Goal: Task Accomplishment & Management: Use online tool/utility

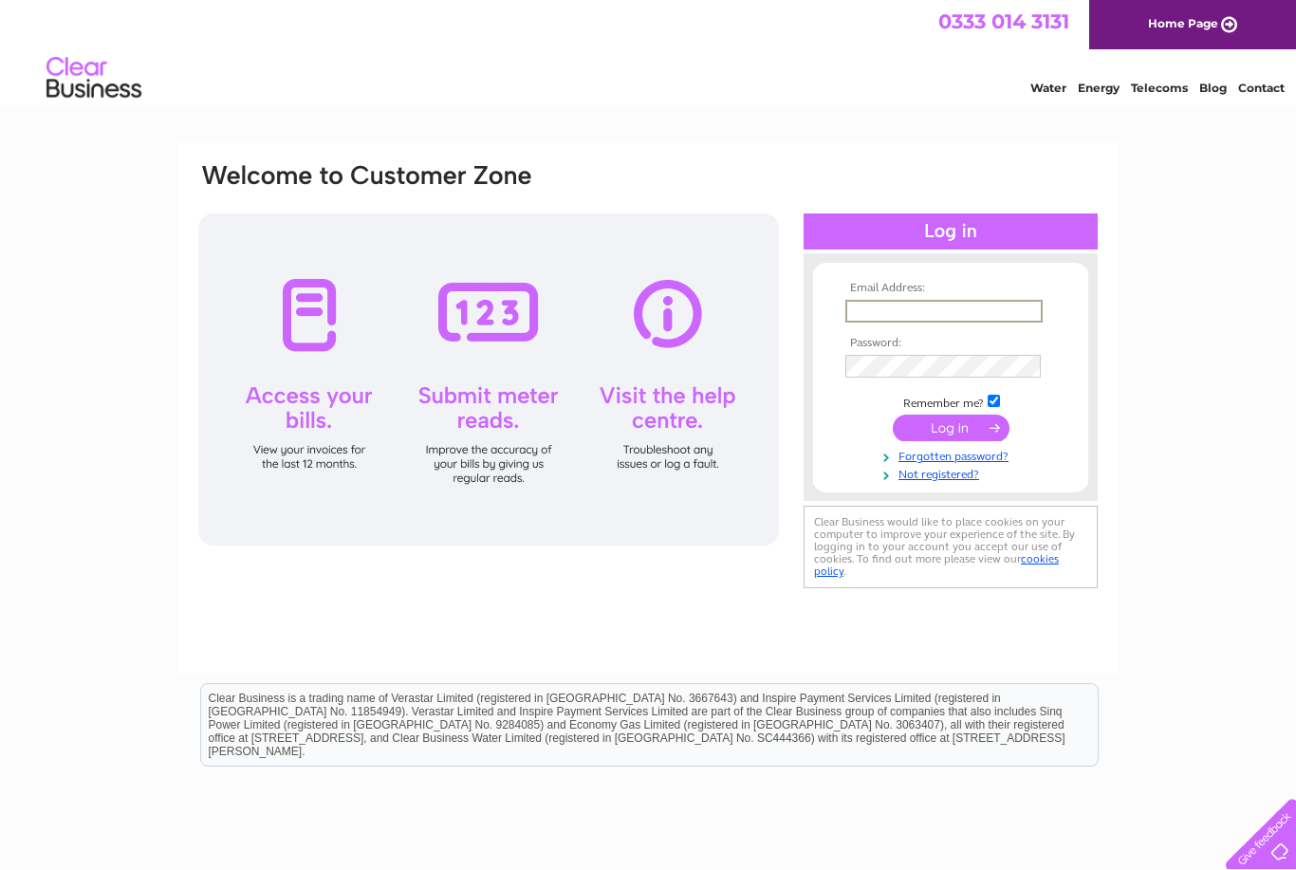
type input "Brooklyncafe.david@gmail.com"
click at [951, 429] on input "submit" at bounding box center [951, 428] width 117 height 27
click at [979, 435] on input "submit" at bounding box center [951, 426] width 117 height 27
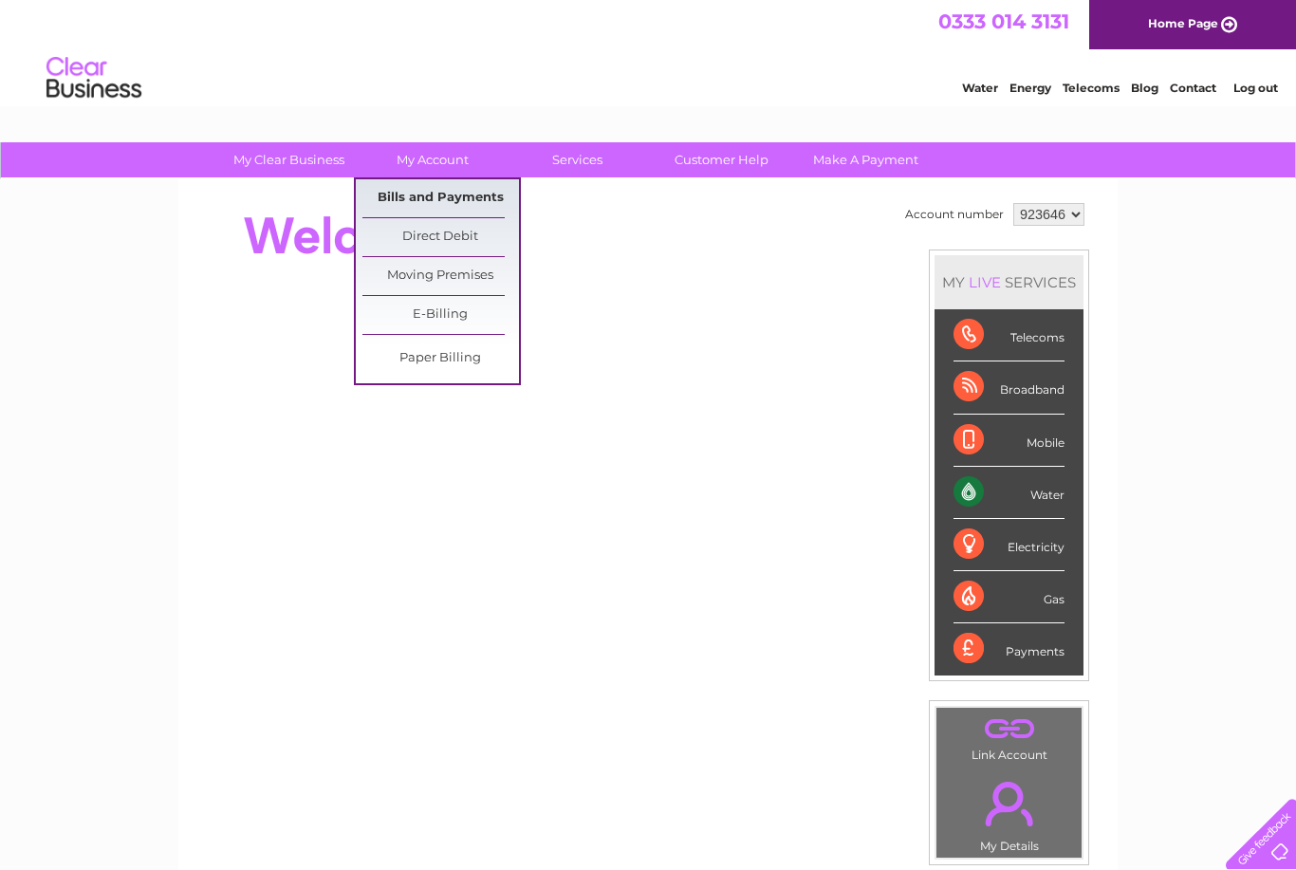
click at [461, 194] on link "Bills and Payments" at bounding box center [440, 198] width 157 height 38
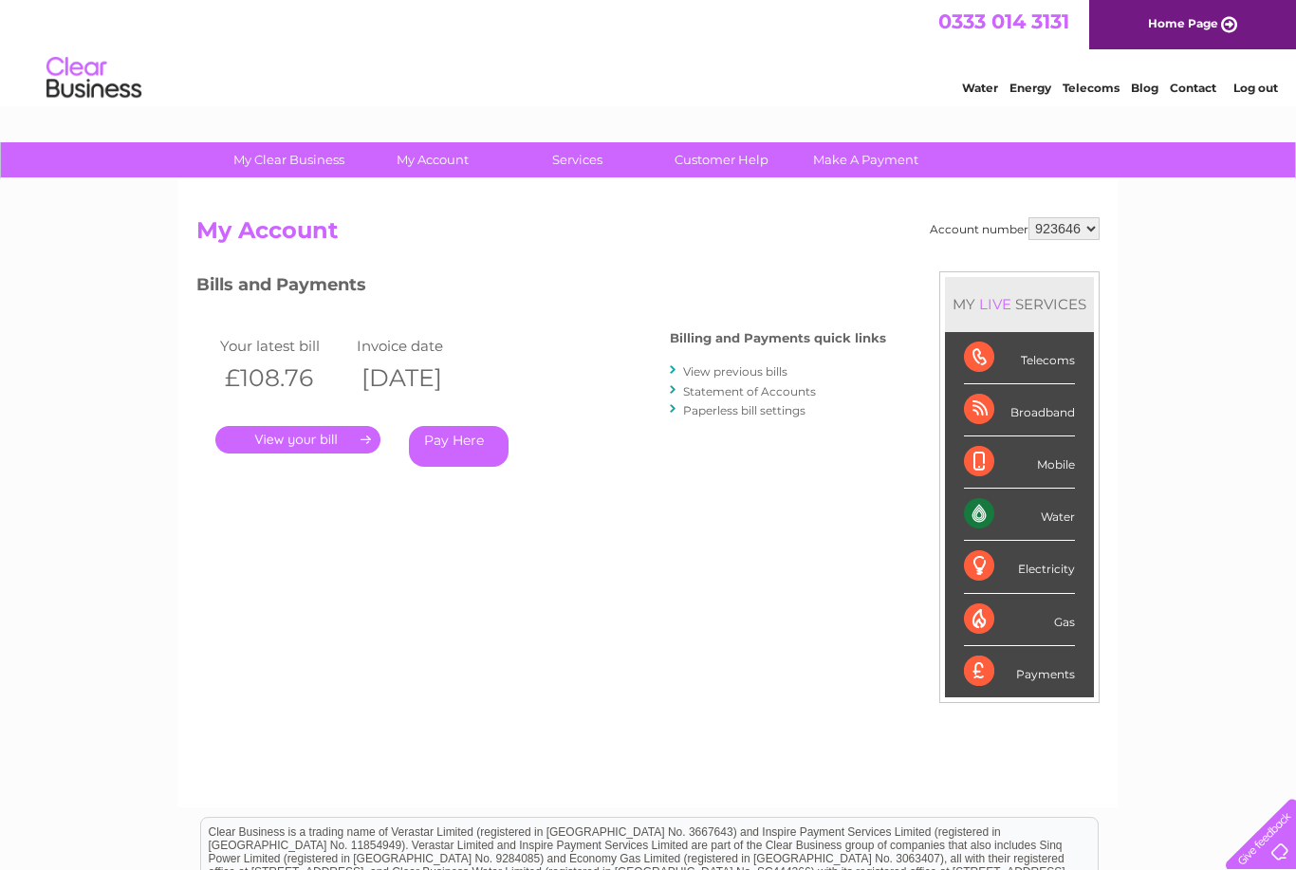
click at [303, 428] on link "." at bounding box center [297, 440] width 165 height 28
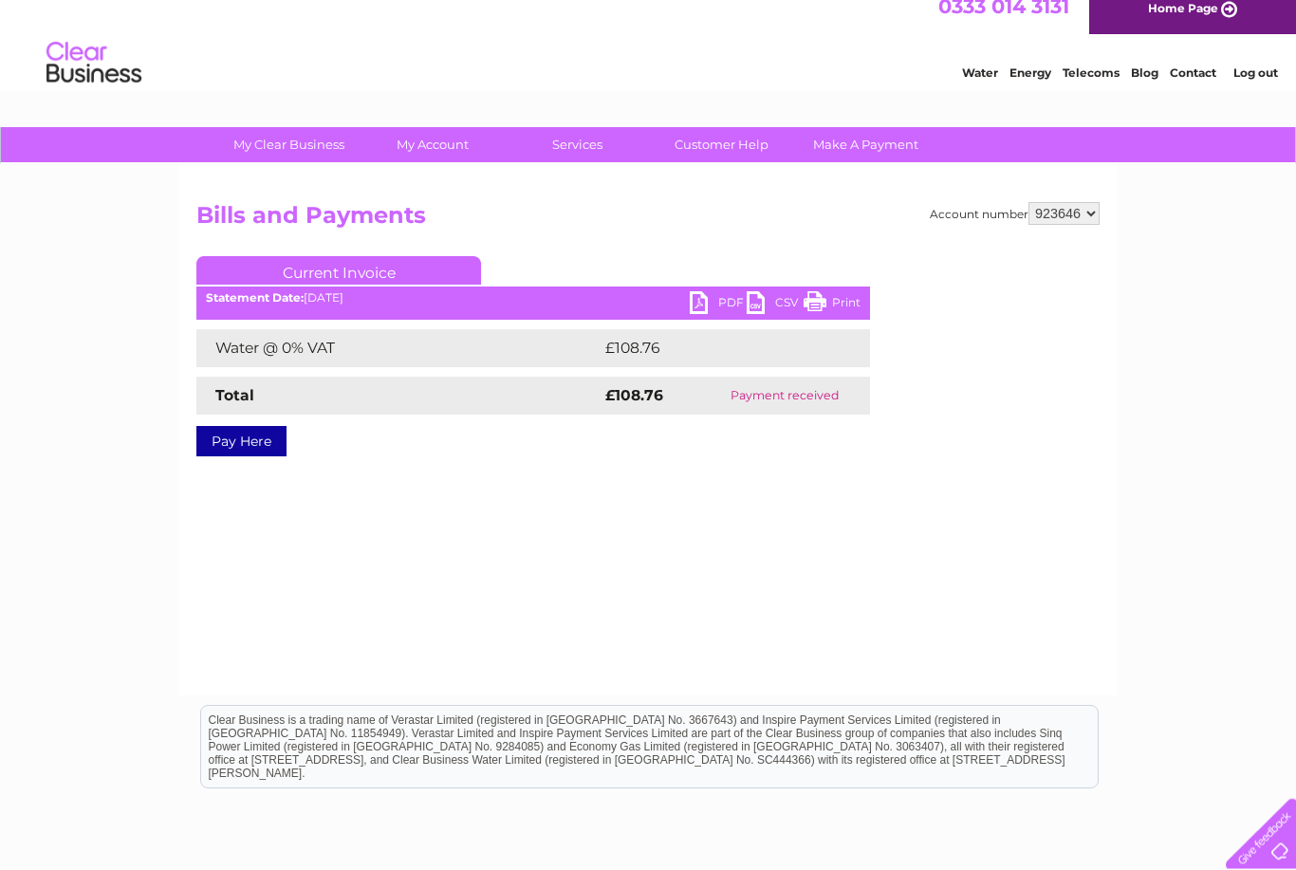
scroll to position [4, 0]
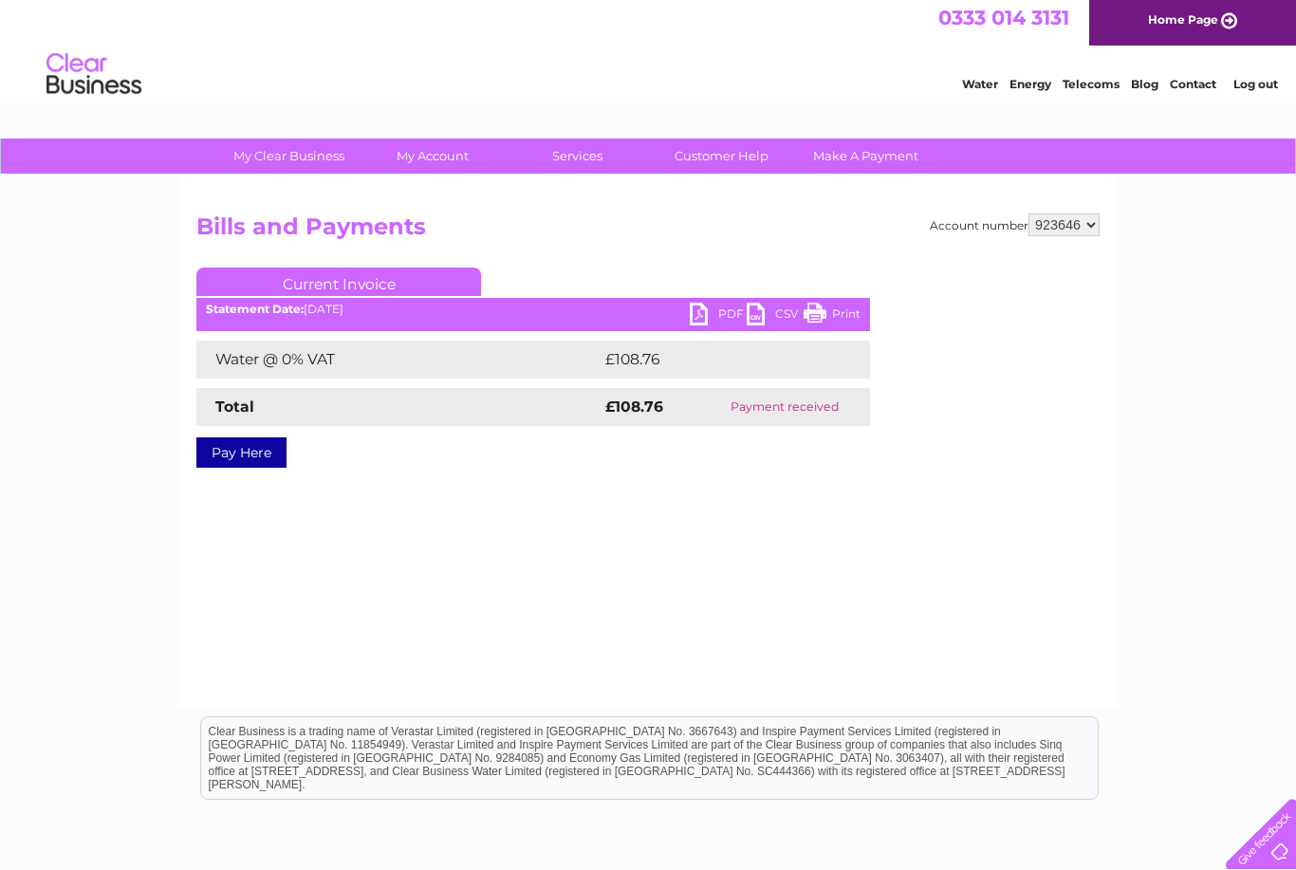
click at [707, 314] on link "PDF" at bounding box center [718, 317] width 57 height 28
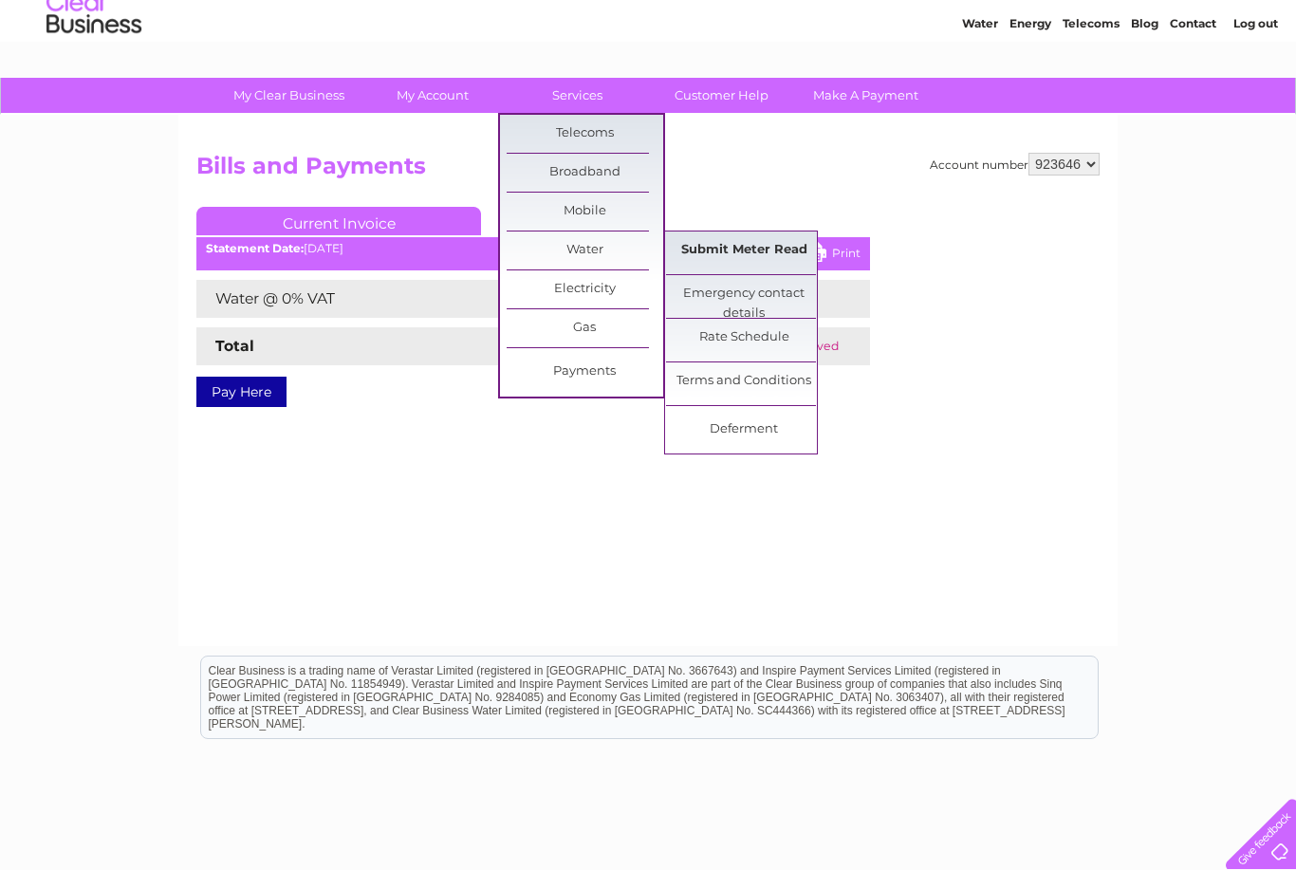
click at [700, 251] on link "Submit Meter Read" at bounding box center [744, 251] width 157 height 38
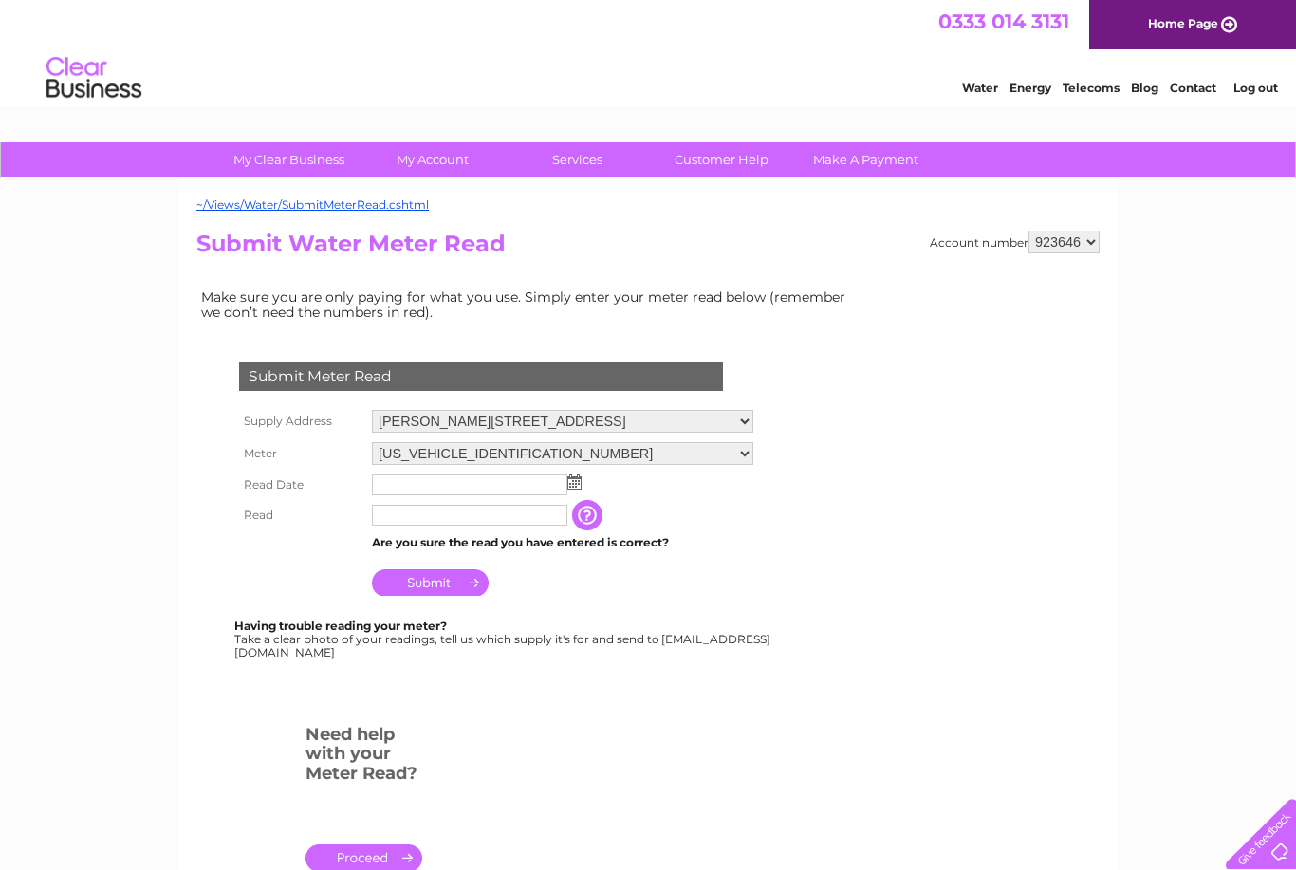
click at [528, 490] on input "text" at bounding box center [469, 484] width 195 height 21
click at [516, 491] on input "text" at bounding box center [470, 485] width 197 height 23
click at [570, 490] on img at bounding box center [576, 482] width 14 height 15
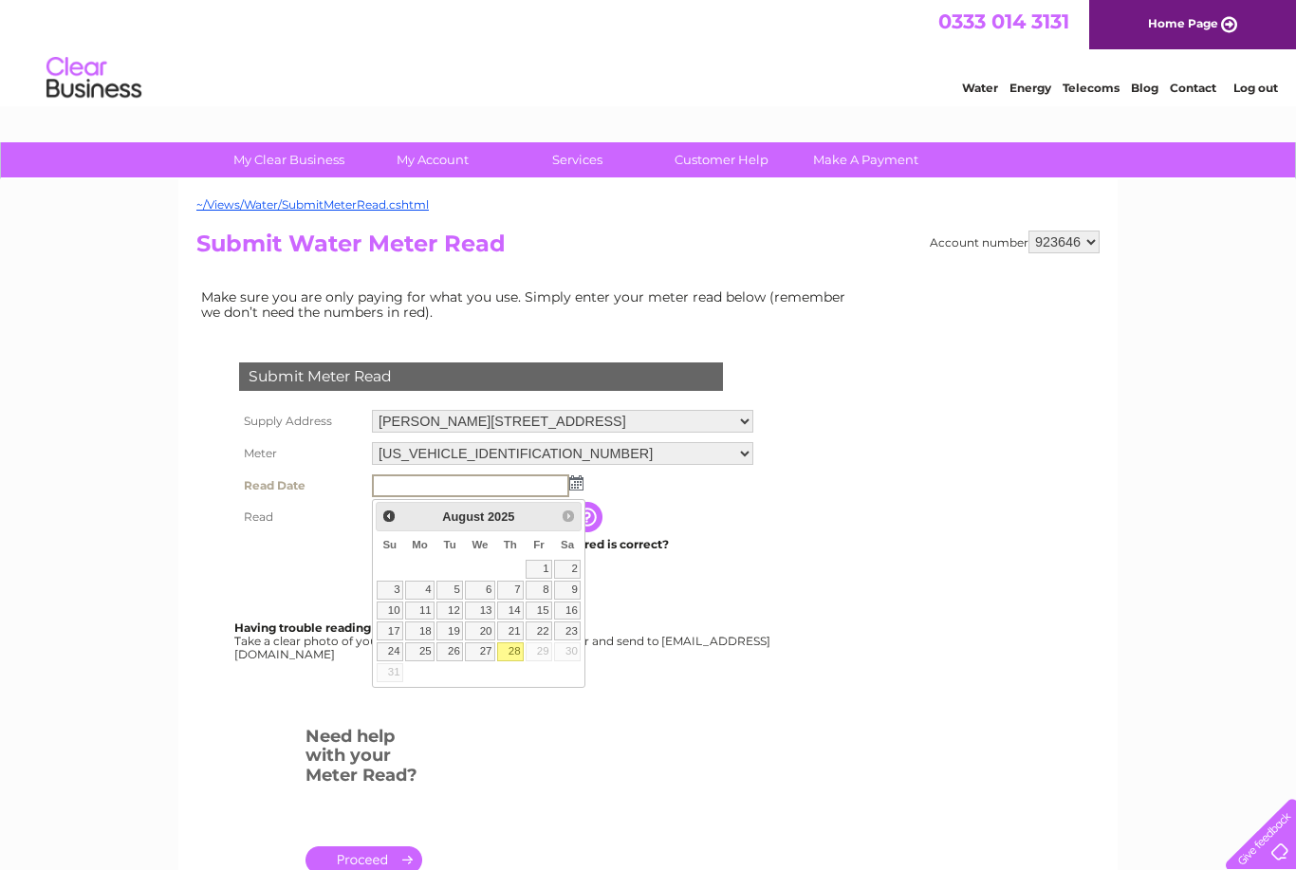
click at [515, 644] on link "28" at bounding box center [510, 651] width 27 height 19
type input "2025/08/28"
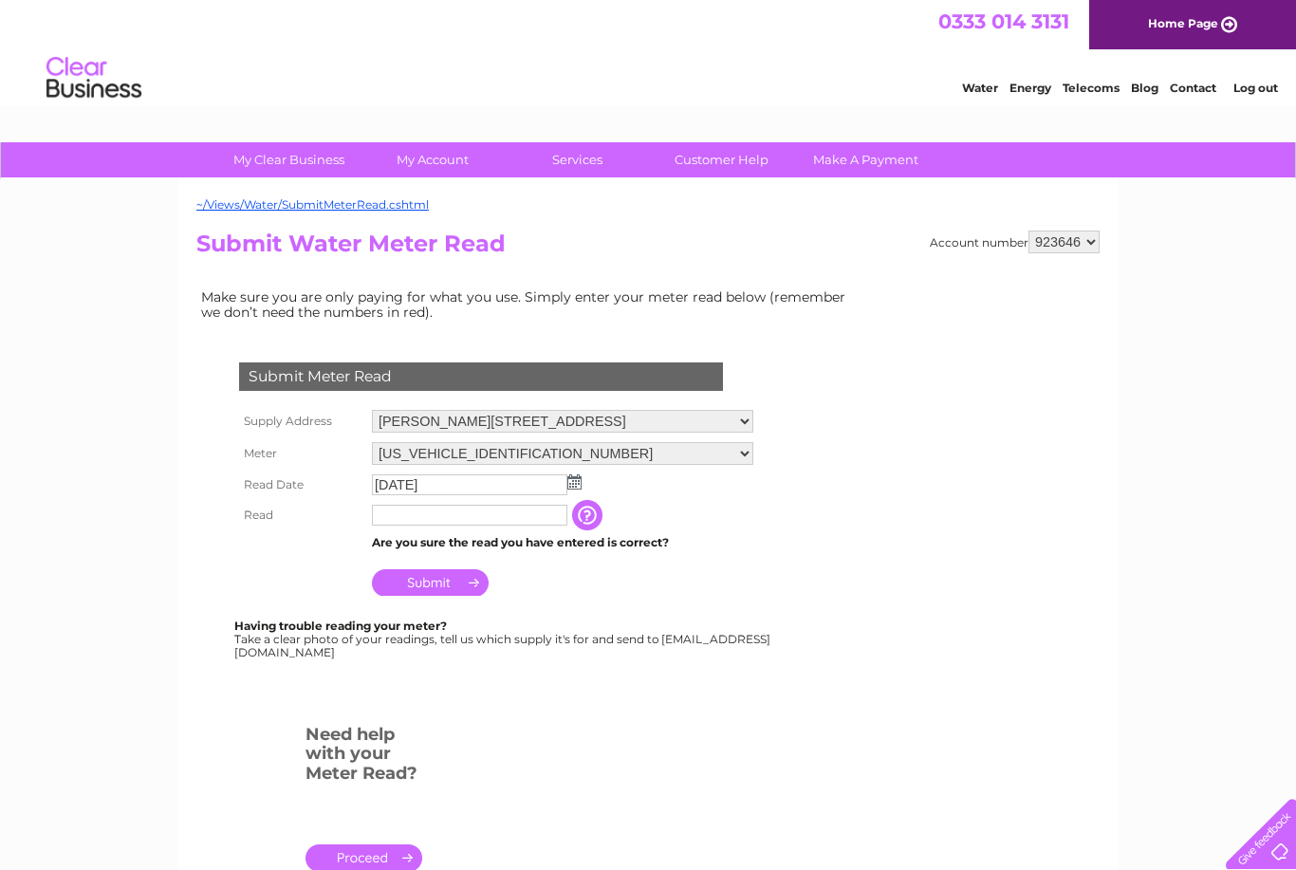
click at [449, 524] on input "text" at bounding box center [469, 515] width 195 height 21
type input "5479"
click at [437, 584] on input "Submit" at bounding box center [430, 584] width 117 height 27
